Goal: Task Accomplishment & Management: Use online tool/utility

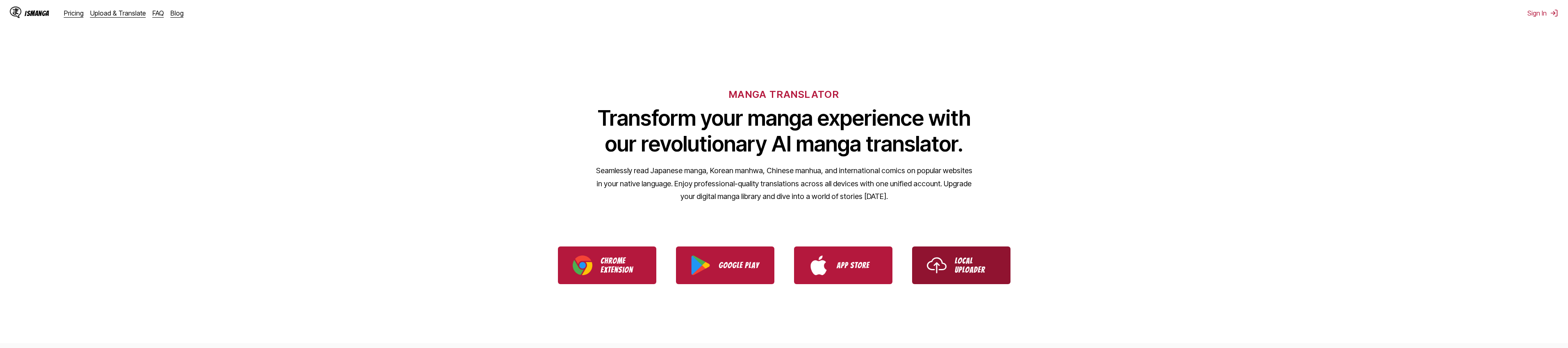
click at [982, 263] on p "Local Uploader" at bounding box center [974, 265] width 41 height 18
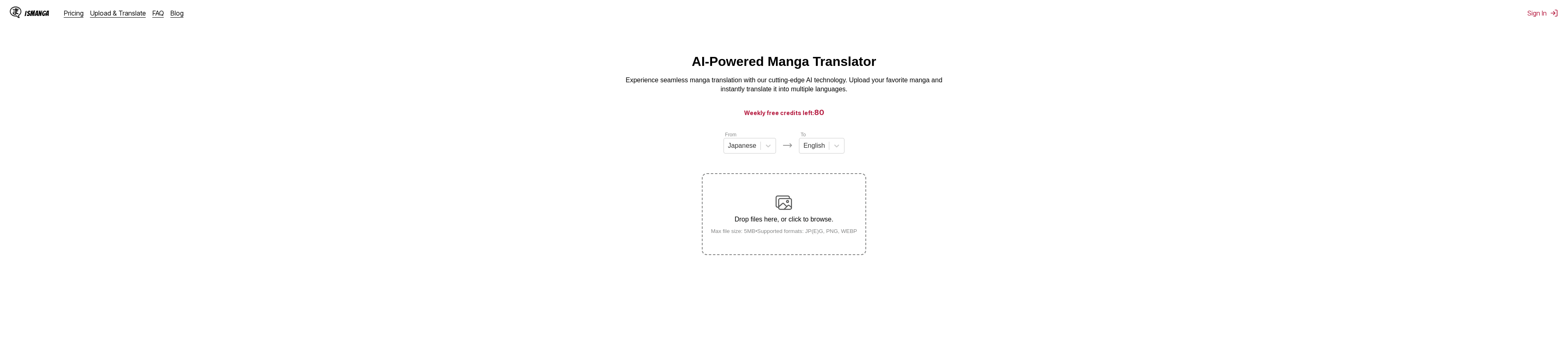
click at [790, 206] on img at bounding box center [783, 203] width 16 height 16
click at [0, 0] on input "Drop files here, or click to browse. Max file size: 5MB • Supported formats: JP…" at bounding box center [0, 0] width 0 height 0
click at [107, 14] on link "Upload & Translate" at bounding box center [118, 13] width 55 height 8
click at [29, 13] on div "IsManga" at bounding box center [36, 13] width 24 height 8
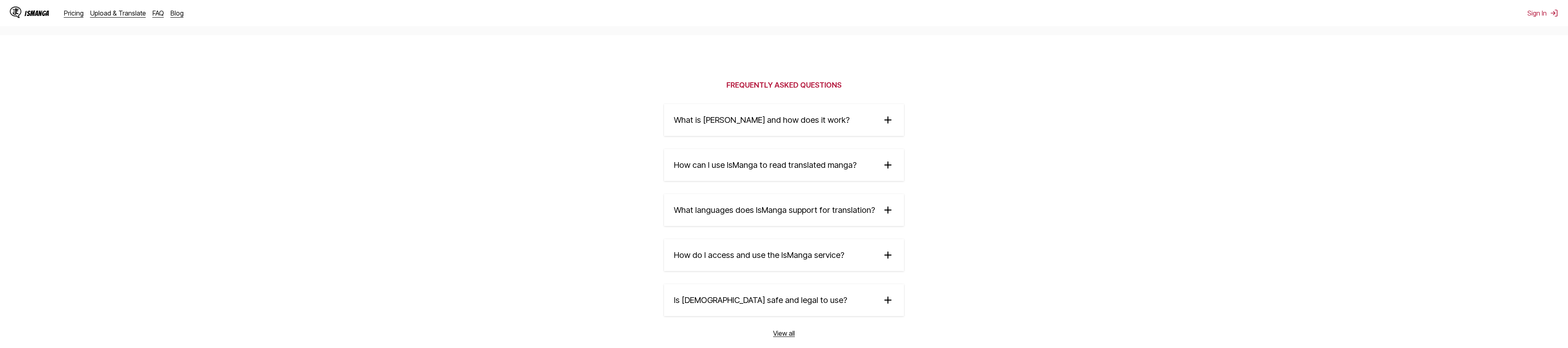
scroll to position [1352, 0]
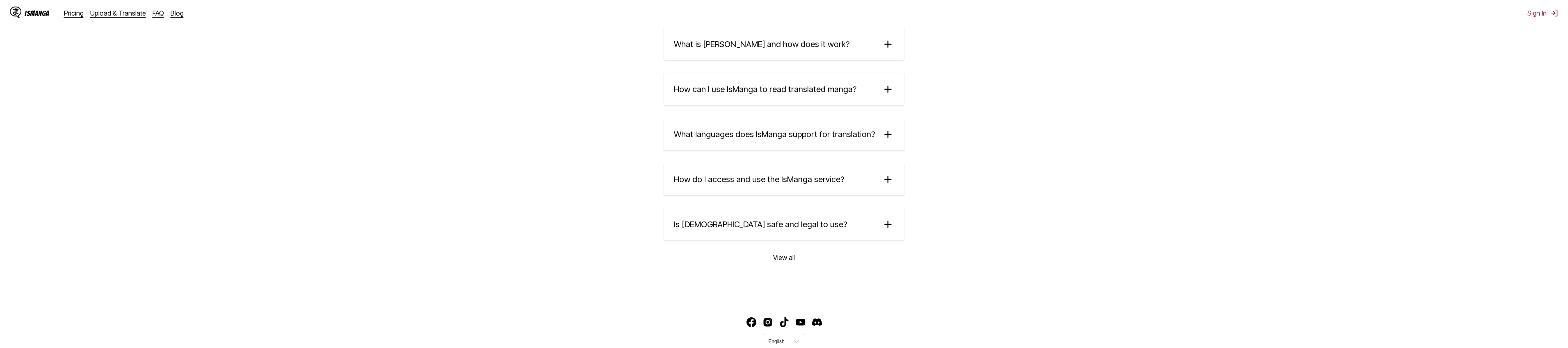
click at [814, 224] on summary "Is IsManga safe and legal to use?" at bounding box center [784, 224] width 240 height 32
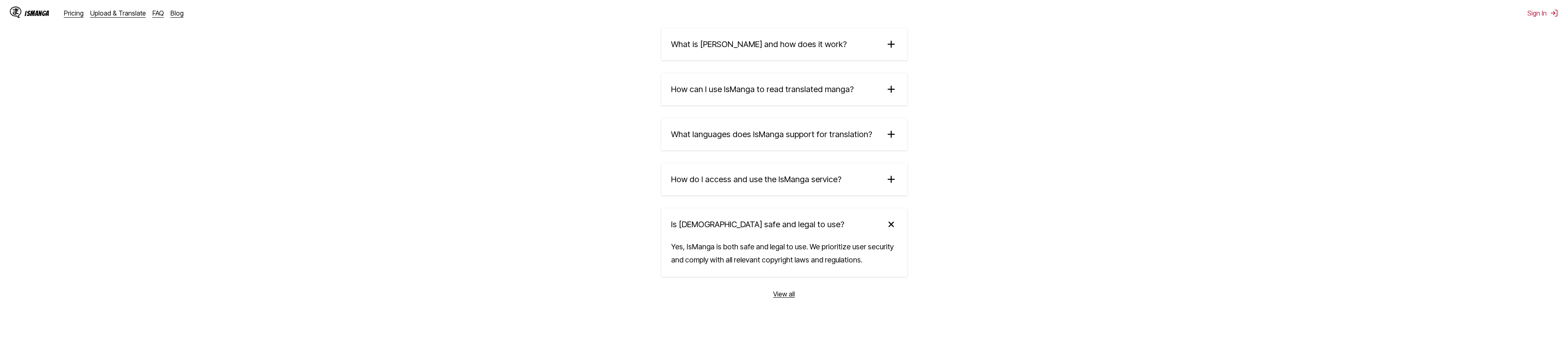
click at [814, 224] on summary "Is IsManga safe and legal to use?" at bounding box center [784, 224] width 245 height 32
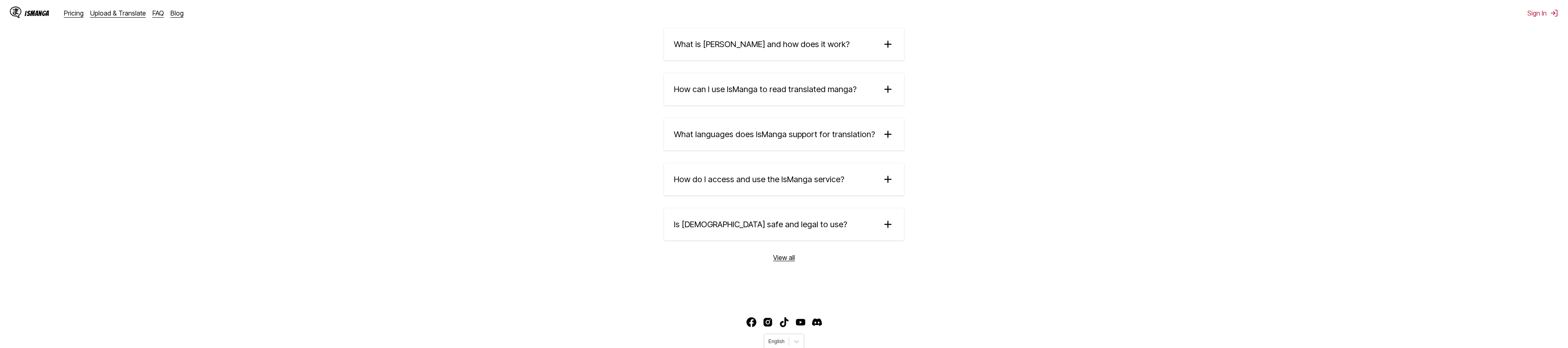
click at [29, 13] on div "IsManga" at bounding box center [36, 13] width 24 height 8
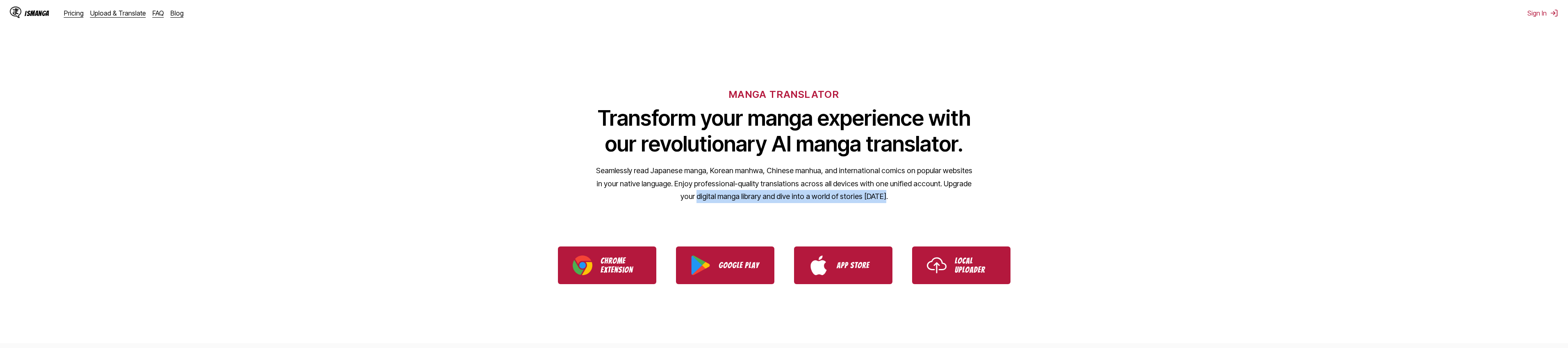
drag, startPoint x: 689, startPoint y: 198, endPoint x: 910, endPoint y: 205, distance: 221.1
click at [910, 205] on div "MANGA TRANSLATOR Transform your manga experience with our revolutionary AI mang…" at bounding box center [784, 132] width 1568 height 156
click at [858, 202] on p "Seamlessly read Japanese manga, Korean manhwa, Chinese manhua, and internationa…" at bounding box center [784, 183] width 377 height 39
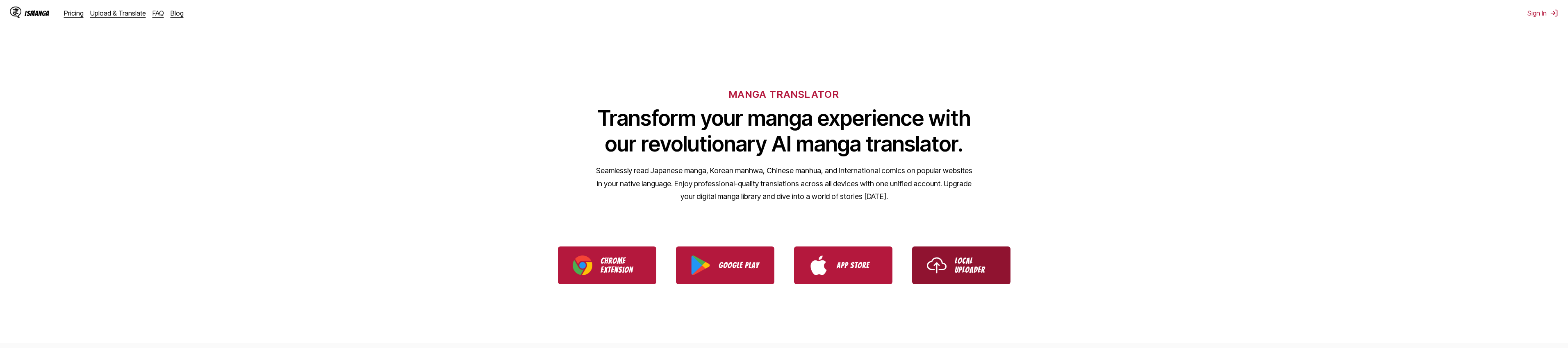
click at [972, 268] on p "Local Uploader" at bounding box center [974, 265] width 41 height 18
